Goal: Task Accomplishment & Management: Use online tool/utility

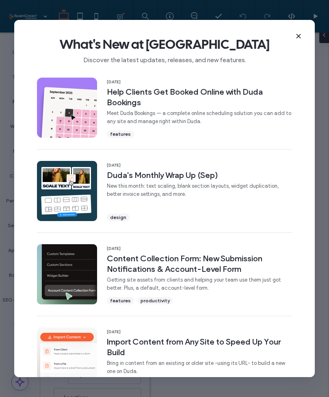
click at [296, 33] on icon at bounding box center [299, 36] width 7 height 7
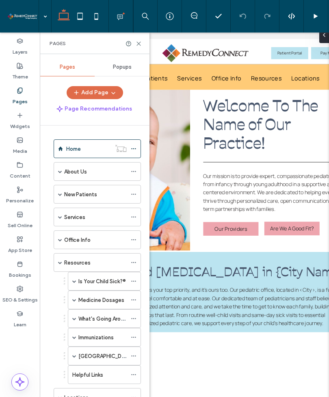
click at [123, 321] on label "What's Going Around?" at bounding box center [105, 319] width 54 height 14
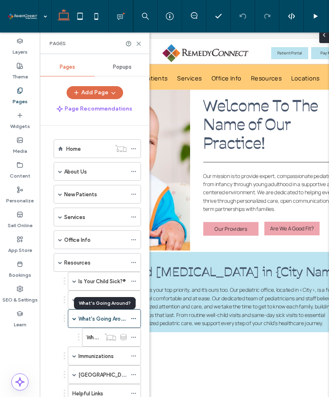
click at [140, 44] on div at bounding box center [164, 198] width 329 height 397
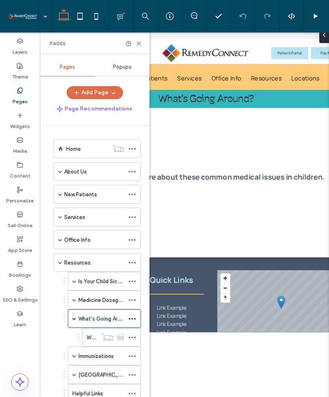
click at [141, 42] on use at bounding box center [139, 44] width 4 height 4
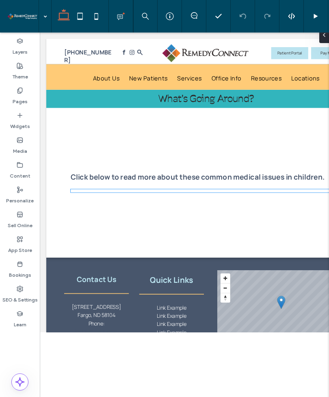
click at [219, 233] on div "Allergies Bronchiolitis (and RSV) Colds and Upper Respiratory Infections Cough …" at bounding box center [248, 231] width 340 height 4
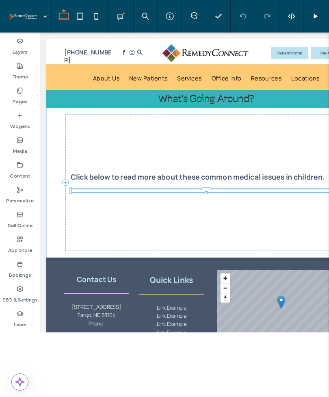
select select "*"
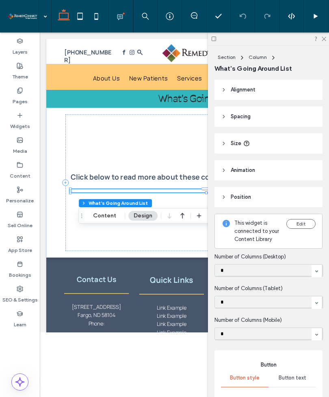
click at [324, 41] on icon at bounding box center [323, 38] width 5 height 5
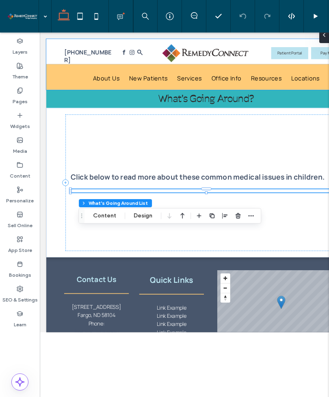
click at [253, 218] on icon "button" at bounding box center [251, 216] width 7 height 7
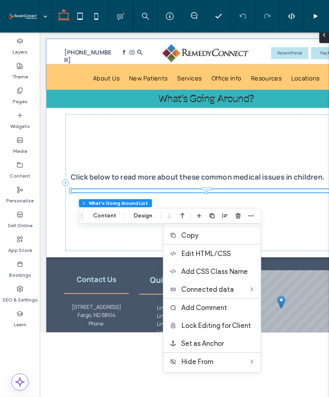
click at [246, 294] on label "Connected data" at bounding box center [215, 290] width 68 height 8
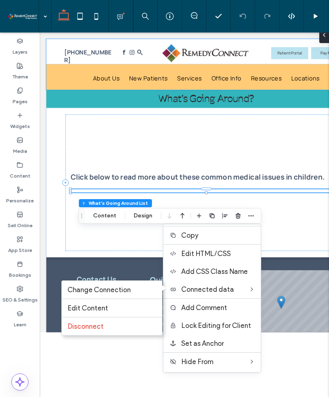
click at [132, 294] on label "Change Connection" at bounding box center [112, 290] width 89 height 8
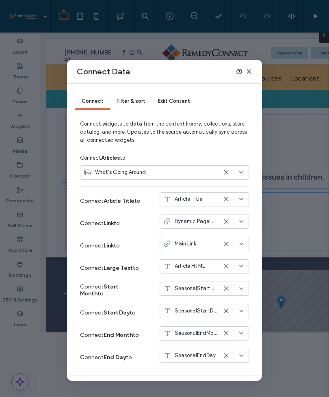
click at [133, 104] on span "Filter & sort" at bounding box center [131, 101] width 28 height 6
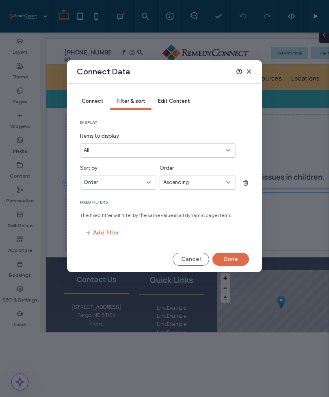
click at [194, 265] on button "Cancel" at bounding box center [191, 259] width 37 height 13
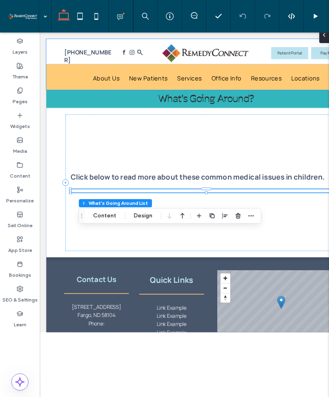
click at [22, 178] on label "Content" at bounding box center [20, 173] width 21 height 11
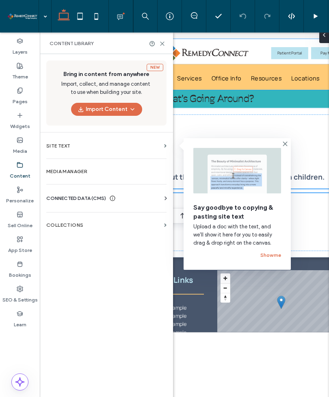
click at [79, 228] on label "Collections" at bounding box center [103, 225] width 115 height 6
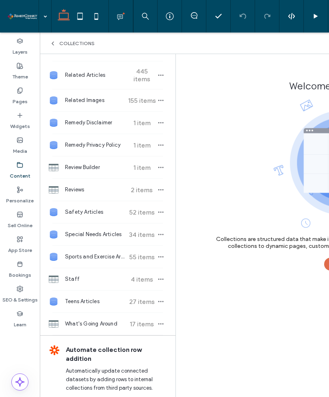
scroll to position [369, 0]
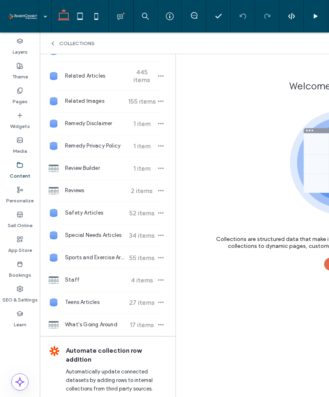
click at [101, 329] on span "What's Going Around" at bounding box center [95, 325] width 61 height 8
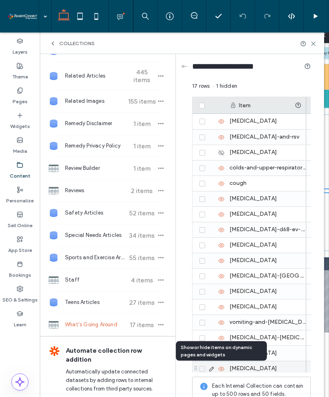
click at [223, 370] on icon at bounding box center [221, 369] width 7 height 7
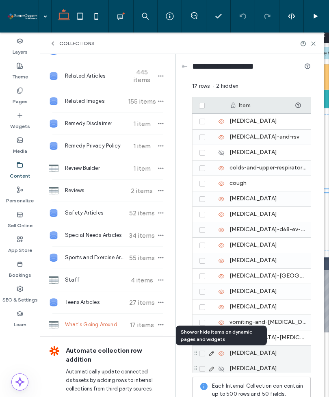
click at [222, 354] on use at bounding box center [222, 353] width 6 height 4
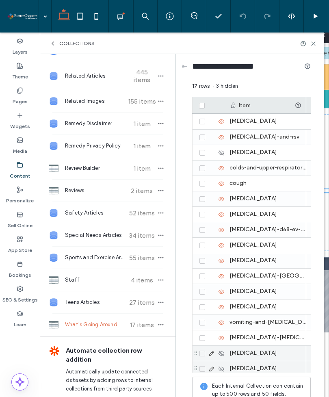
click at [312, 45] on use at bounding box center [314, 44] width 4 height 4
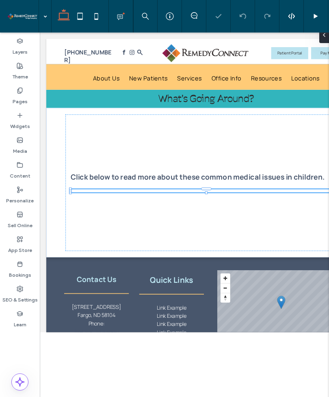
select select "*"
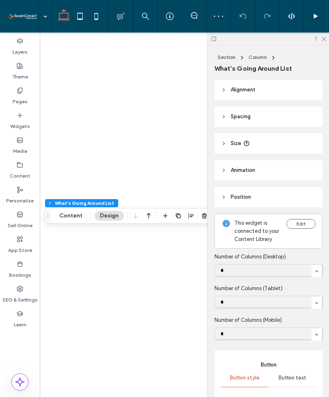
select select "*"
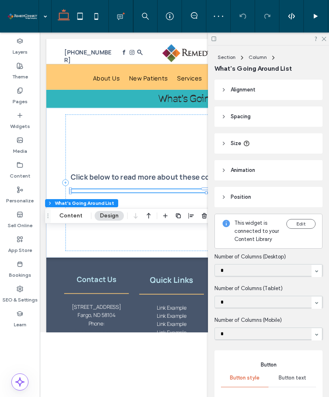
click at [78, 214] on button "Content" at bounding box center [71, 216] width 34 height 10
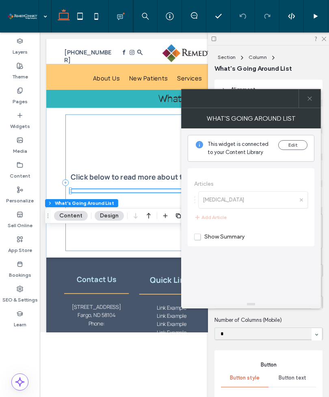
click at [203, 237] on span "Show Summary" at bounding box center [219, 236] width 50 height 7
click at [309, 103] on span at bounding box center [310, 98] width 6 height 18
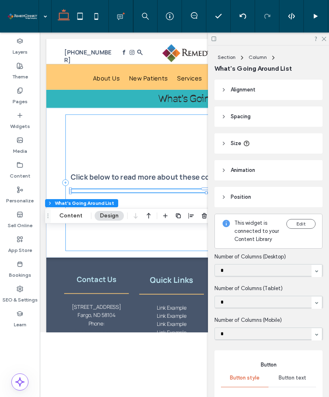
click at [325, 37] on icon at bounding box center [323, 38] width 5 height 5
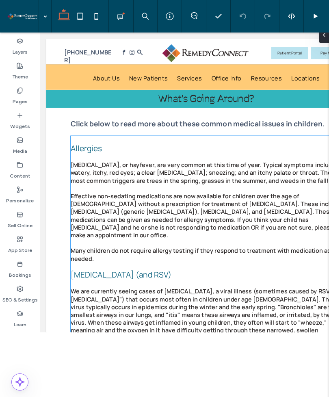
click at [183, 236] on p "Effective non-sedating medications are now available for children over the age …" at bounding box center [248, 261] width 340 height 59
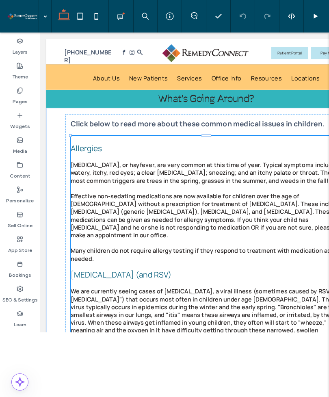
select select "*"
